Goal: Find specific page/section: Find specific page/section

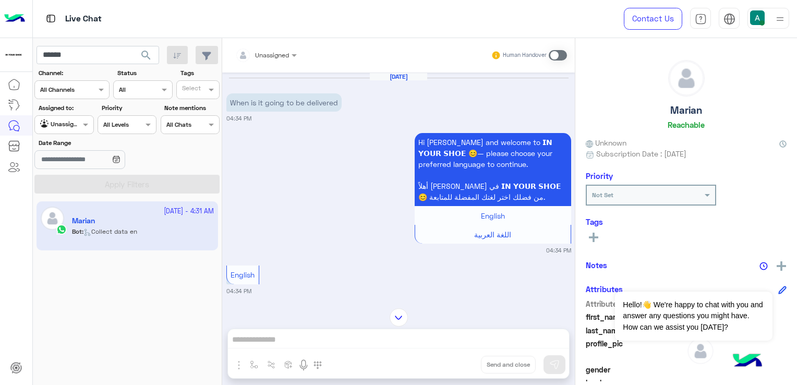
scroll to position [782, 0]
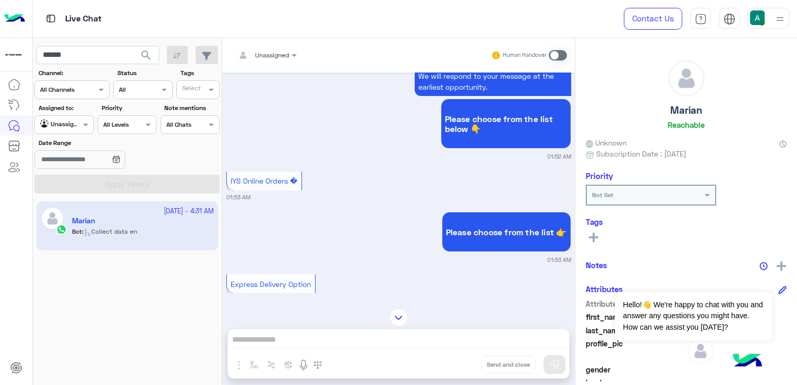
click at [70, 123] on div at bounding box center [64, 123] width 58 height 10
click at [75, 185] on b "Your Inbox" at bounding box center [68, 184] width 36 height 9
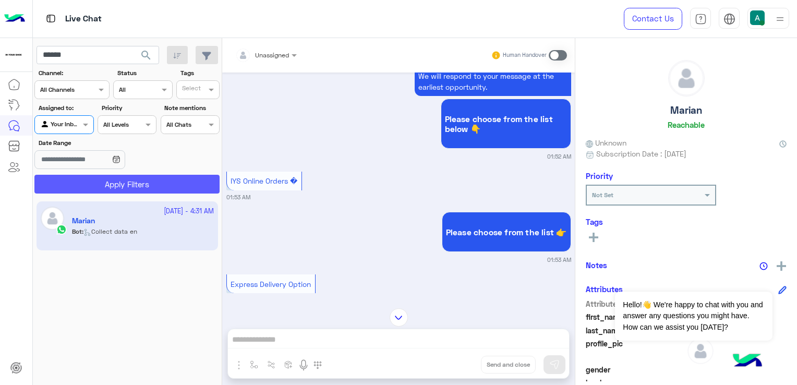
click at [131, 189] on button "Apply Filters" at bounding box center [126, 184] width 185 height 19
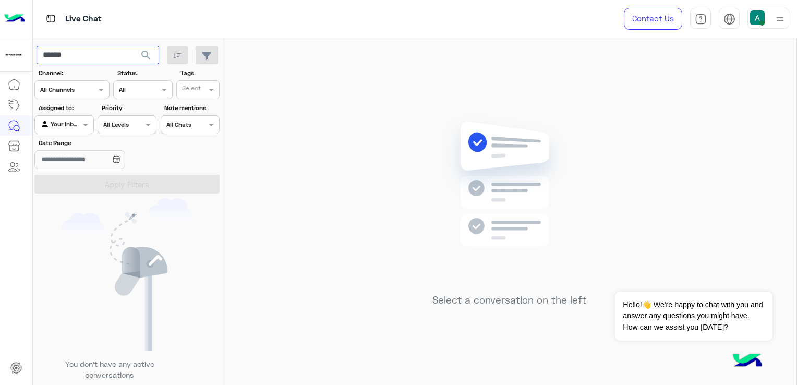
click at [121, 56] on input "******" at bounding box center [97, 55] width 123 height 19
click at [133, 46] on button "search" at bounding box center [146, 57] width 26 height 22
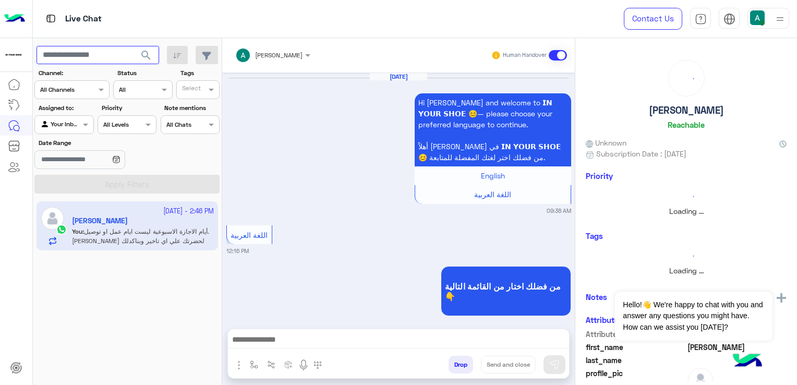
scroll to position [934, 0]
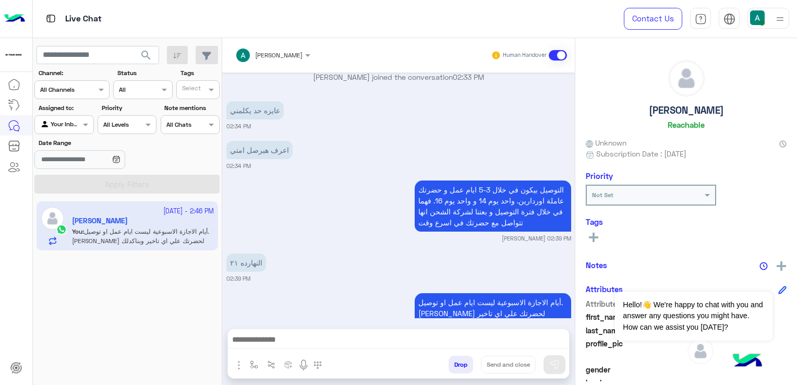
click at [174, 167] on div "Date Range" at bounding box center [127, 154] width 189 height 33
